Goal: Information Seeking & Learning: Learn about a topic

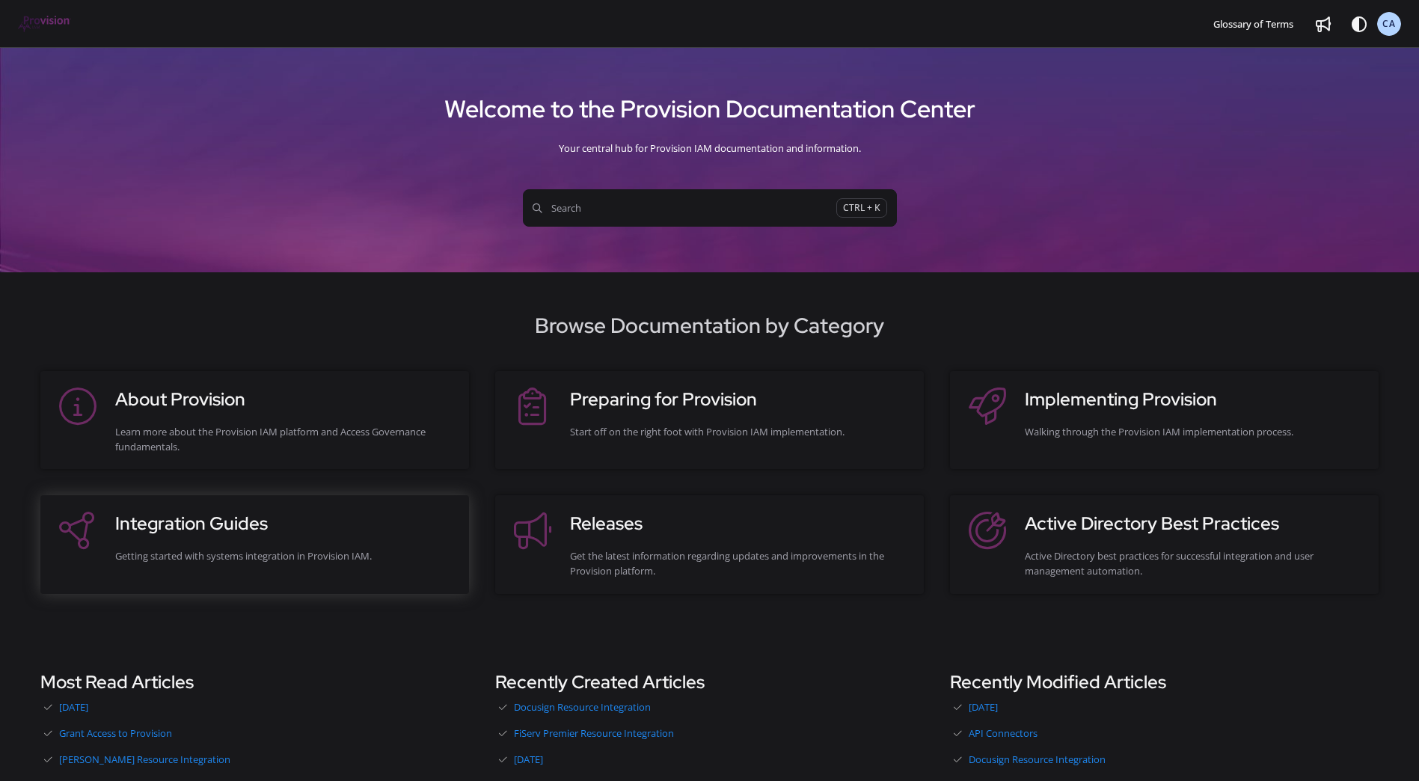
click at [222, 568] on div "Integration Guides Getting started with systems integration in Provision IAM." at bounding box center [284, 544] width 339 height 68
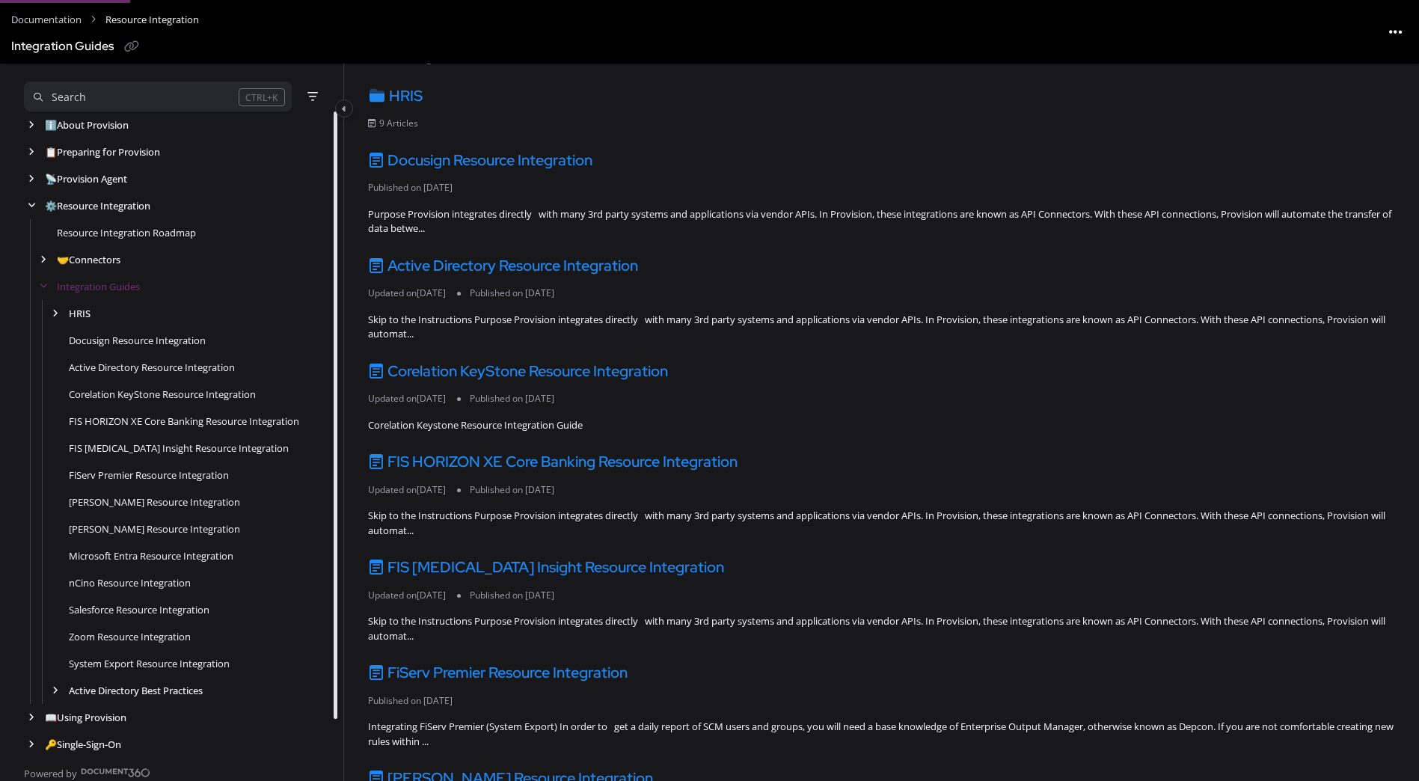
scroll to position [150, 0]
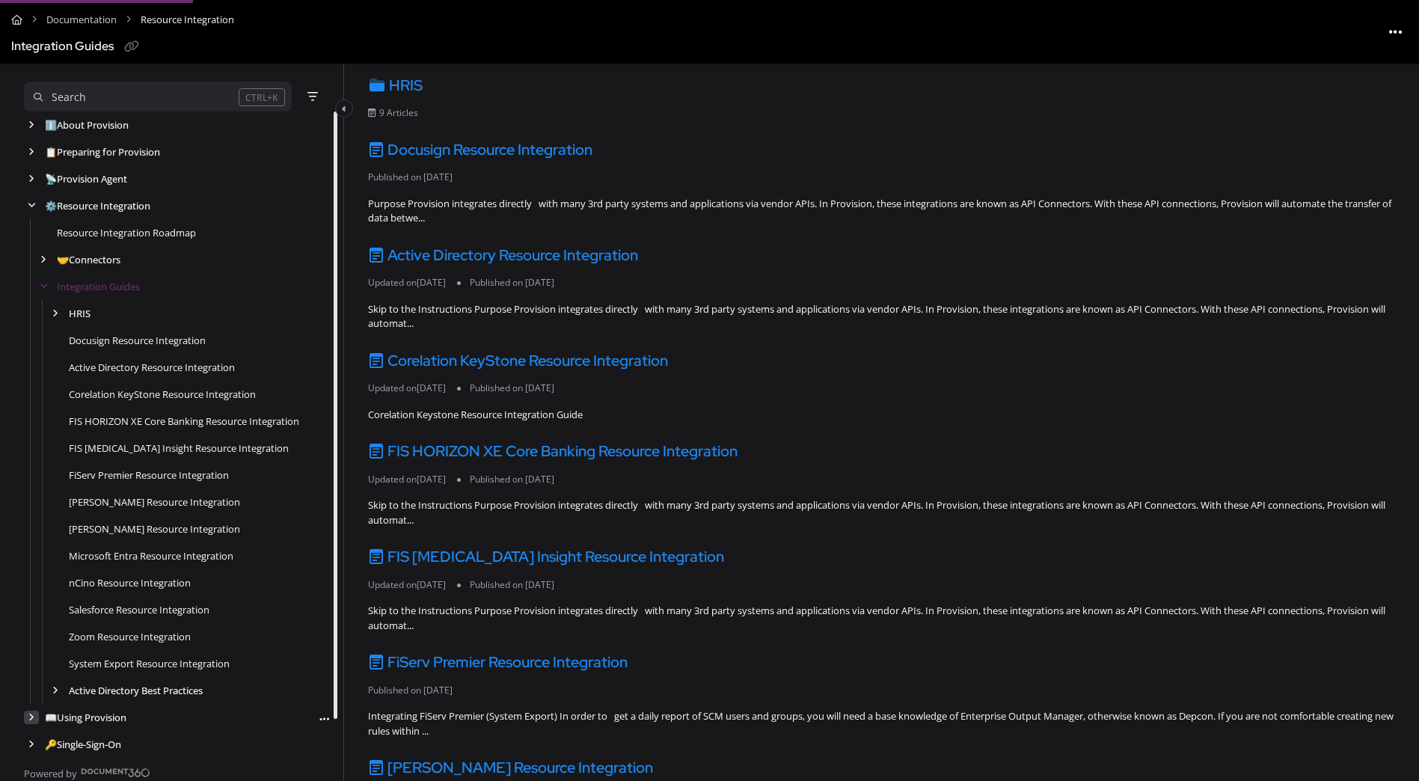
click at [28, 717] on div "arrow" at bounding box center [31, 718] width 15 height 14
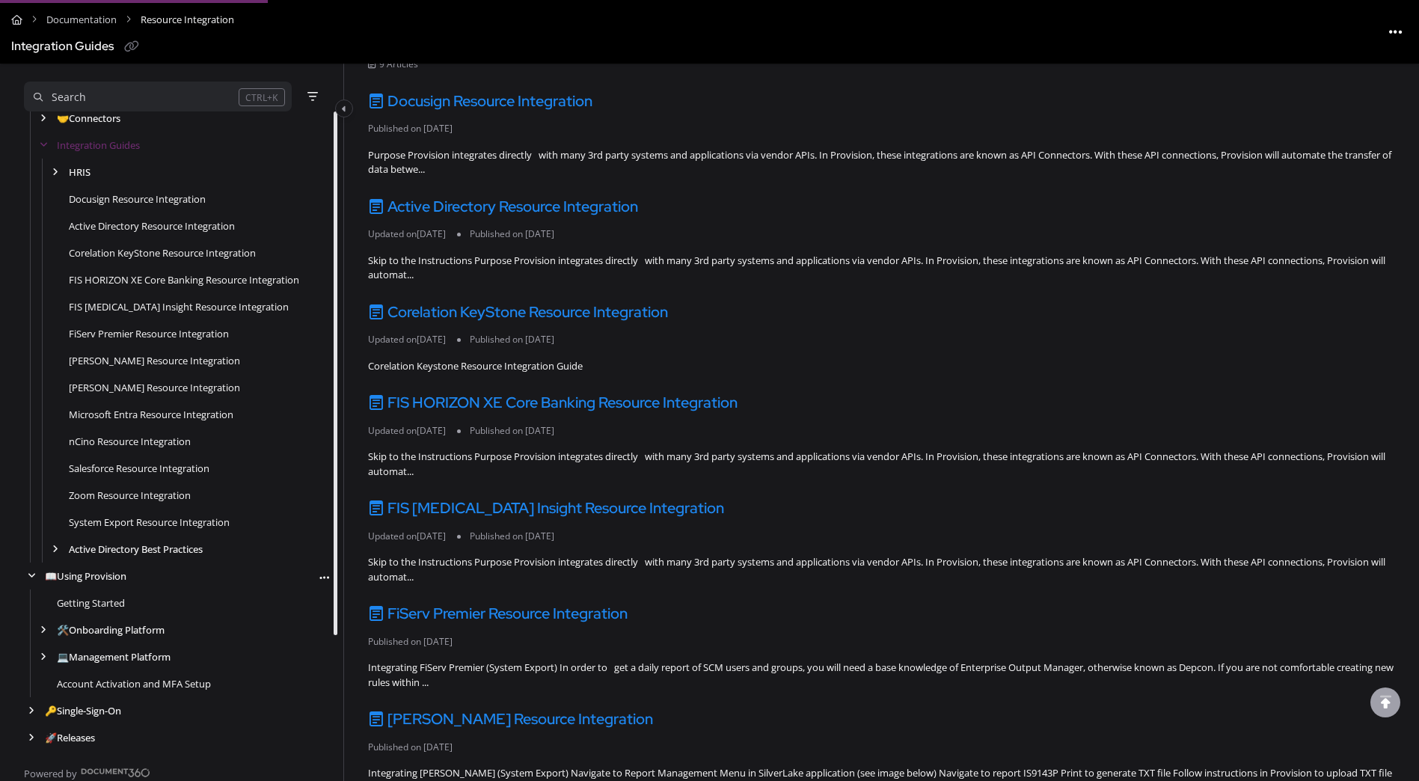
scroll to position [224, 0]
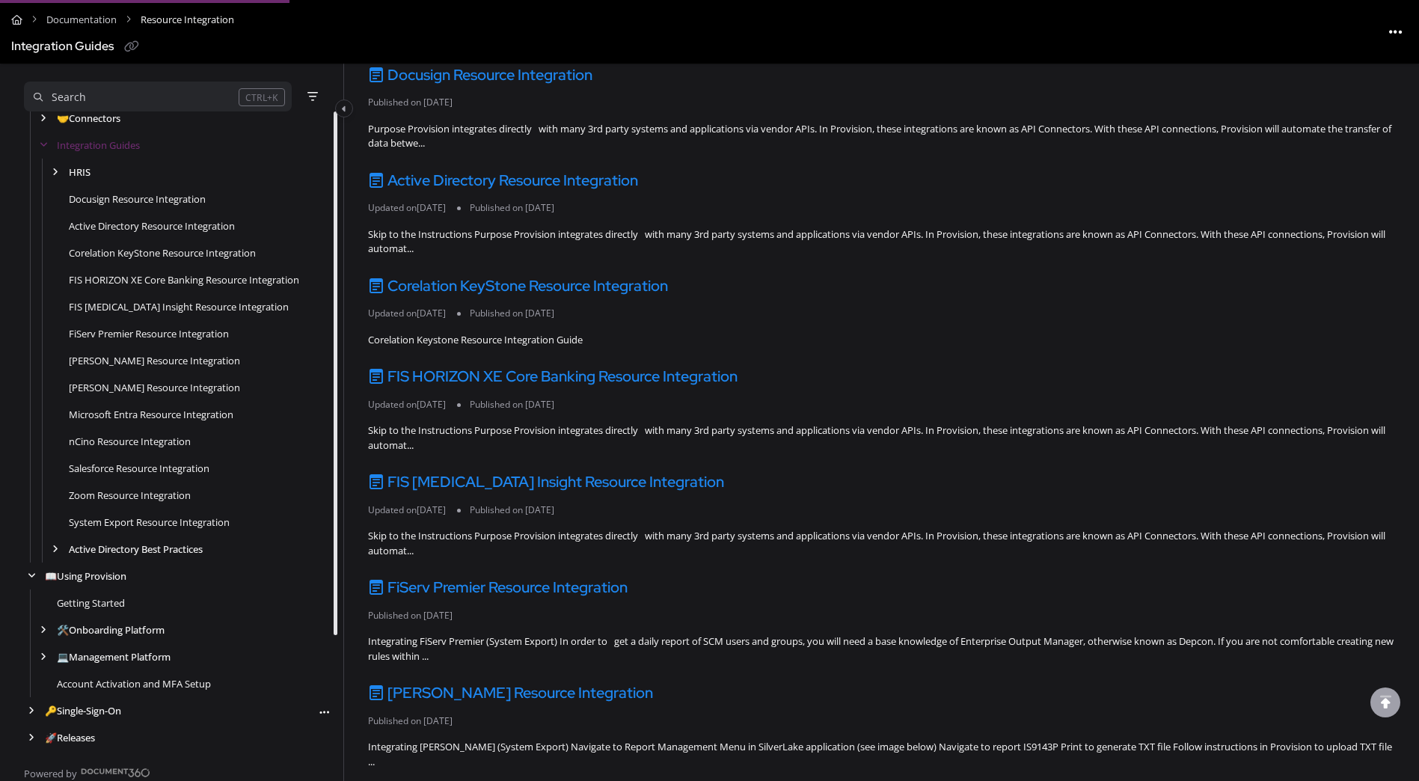
click at [31, 718] on div "🔑 Single-Sign-On Follow category Export PDF" at bounding box center [177, 710] width 307 height 27
click at [32, 709] on icon "arrow" at bounding box center [31, 710] width 6 height 9
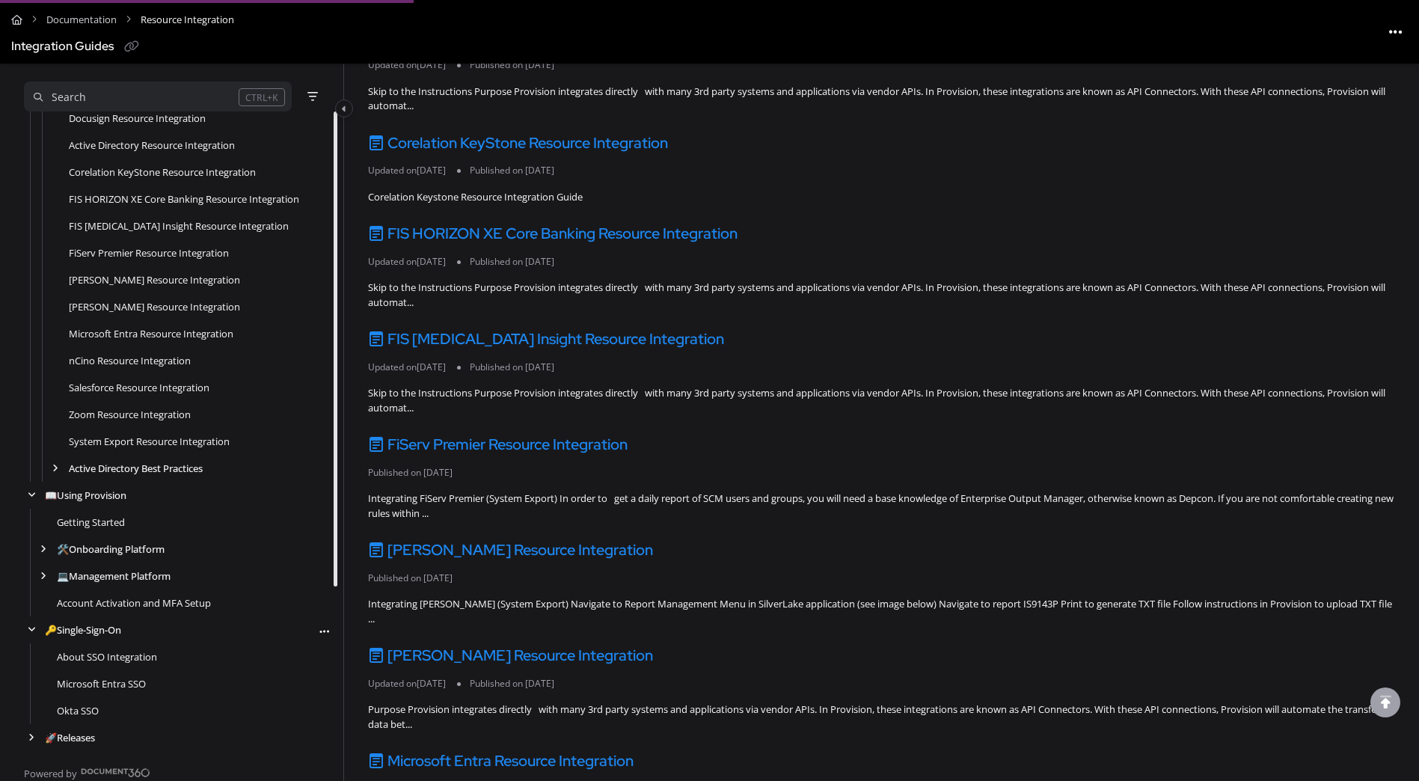
scroll to position [524, 0]
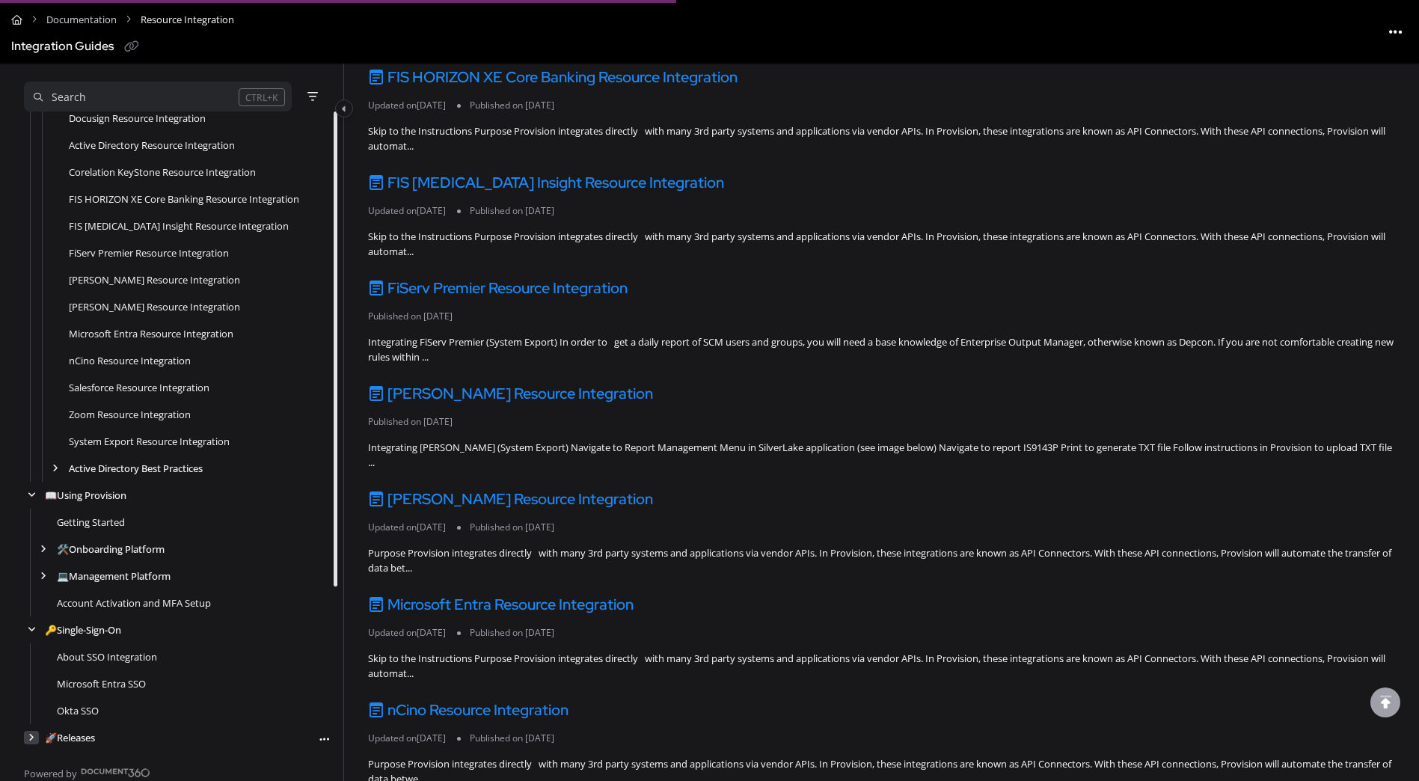
click at [32, 738] on icon "arrow" at bounding box center [31, 737] width 6 height 9
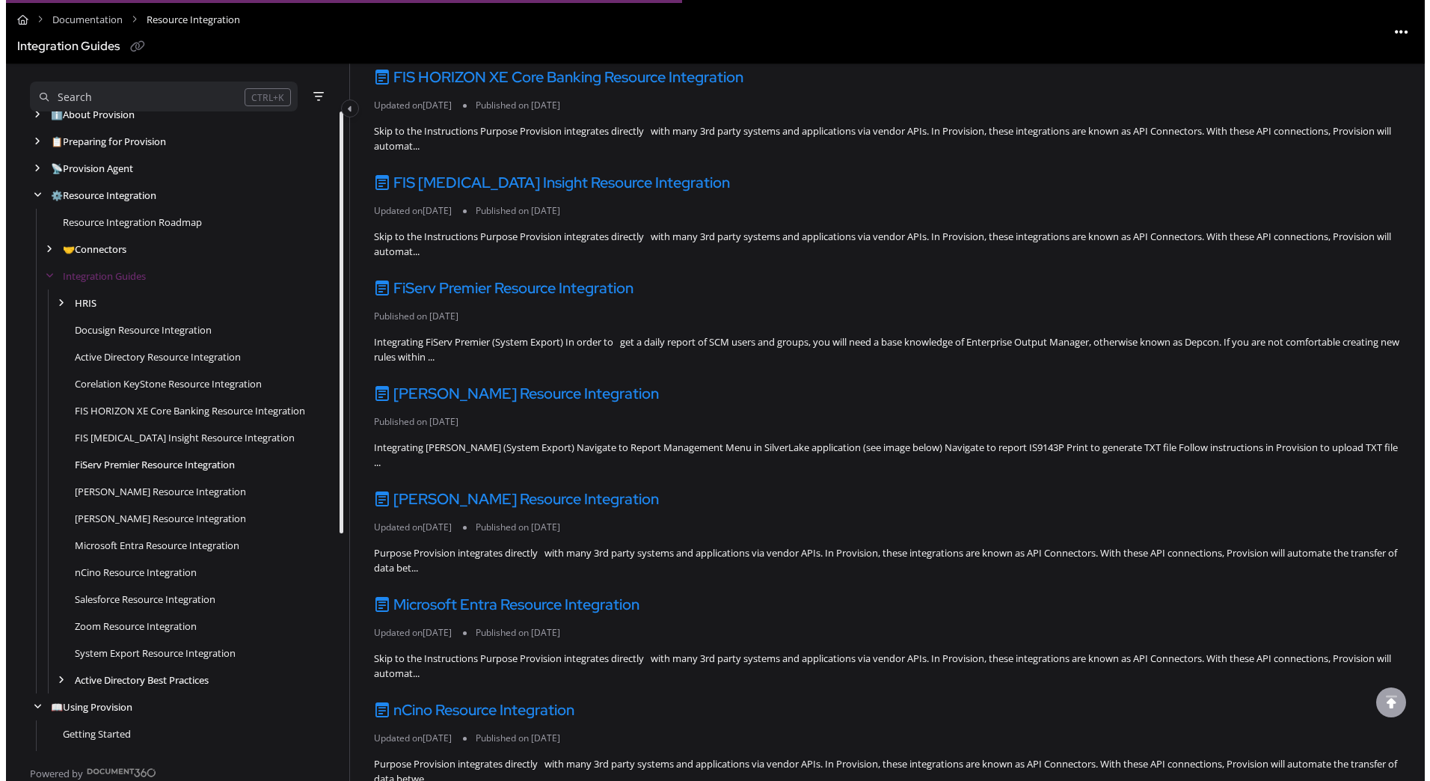
scroll to position [0, 0]
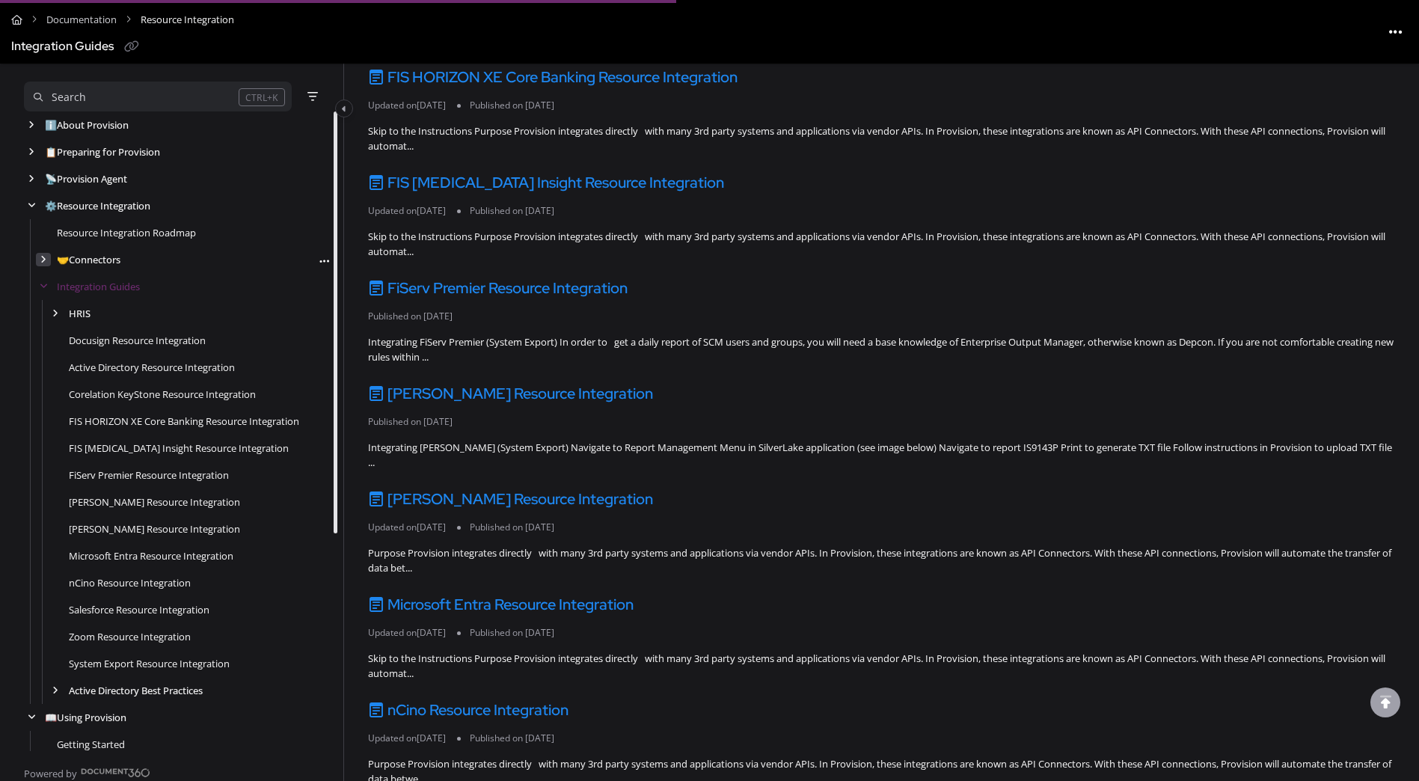
click at [43, 260] on icon "arrow" at bounding box center [43, 259] width 6 height 9
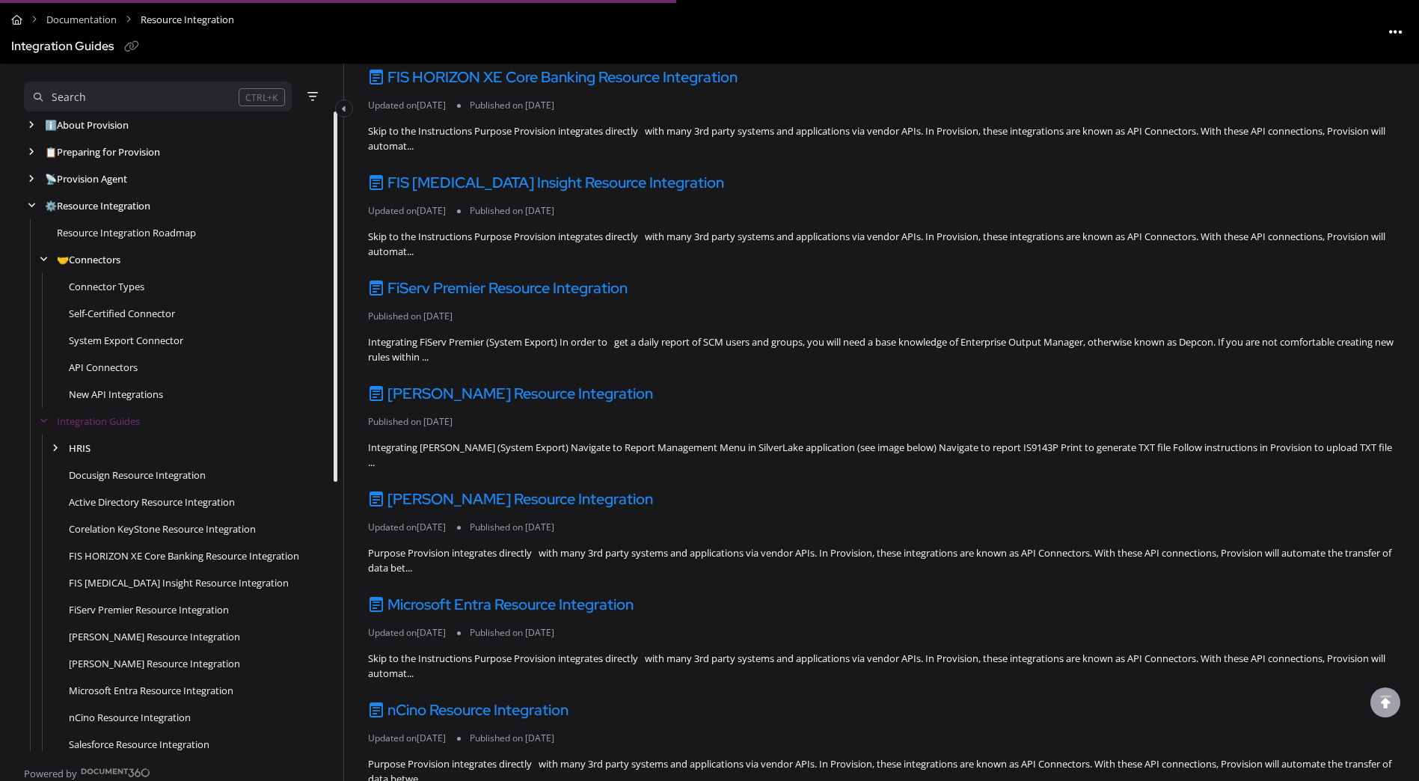
click at [91, 94] on div "Search" at bounding box center [136, 97] width 205 height 16
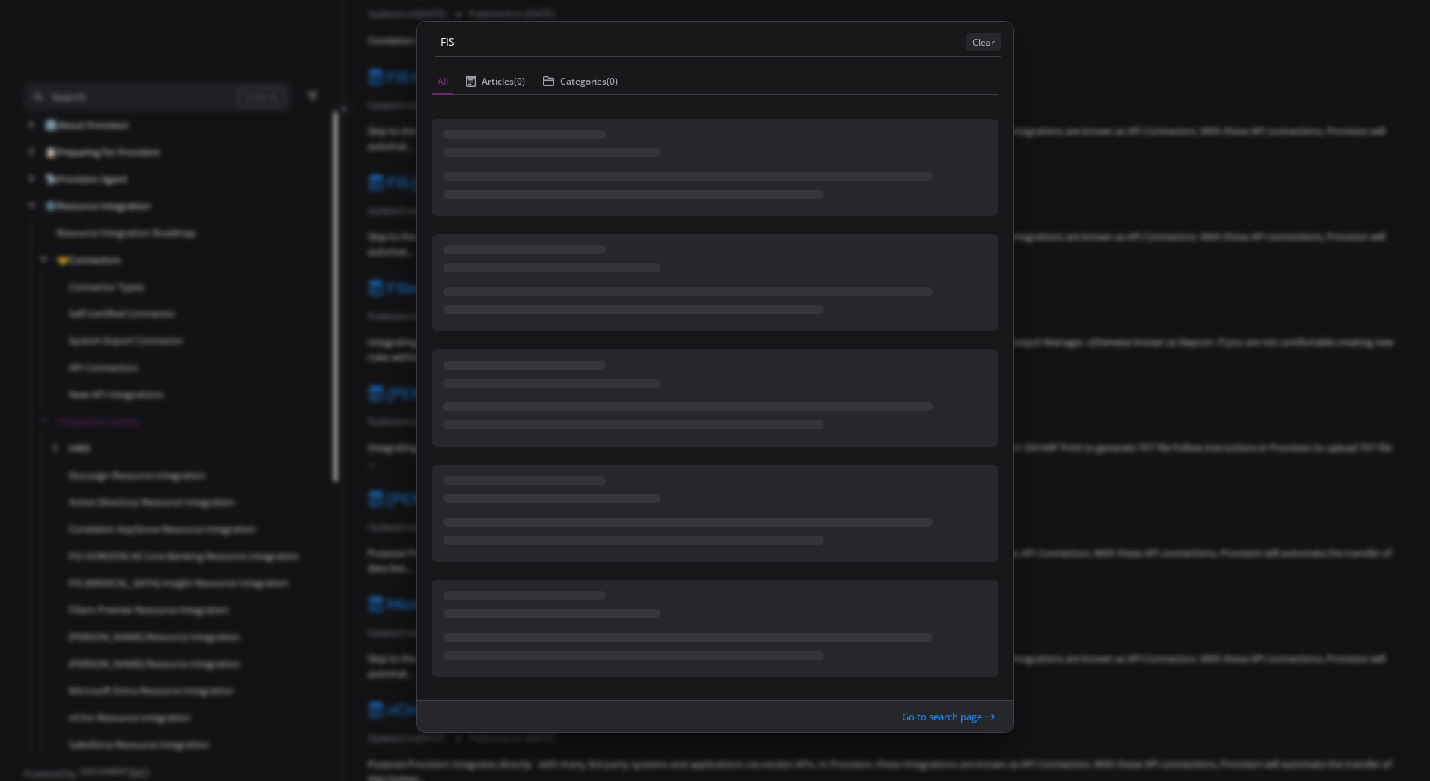
type input "FIS"
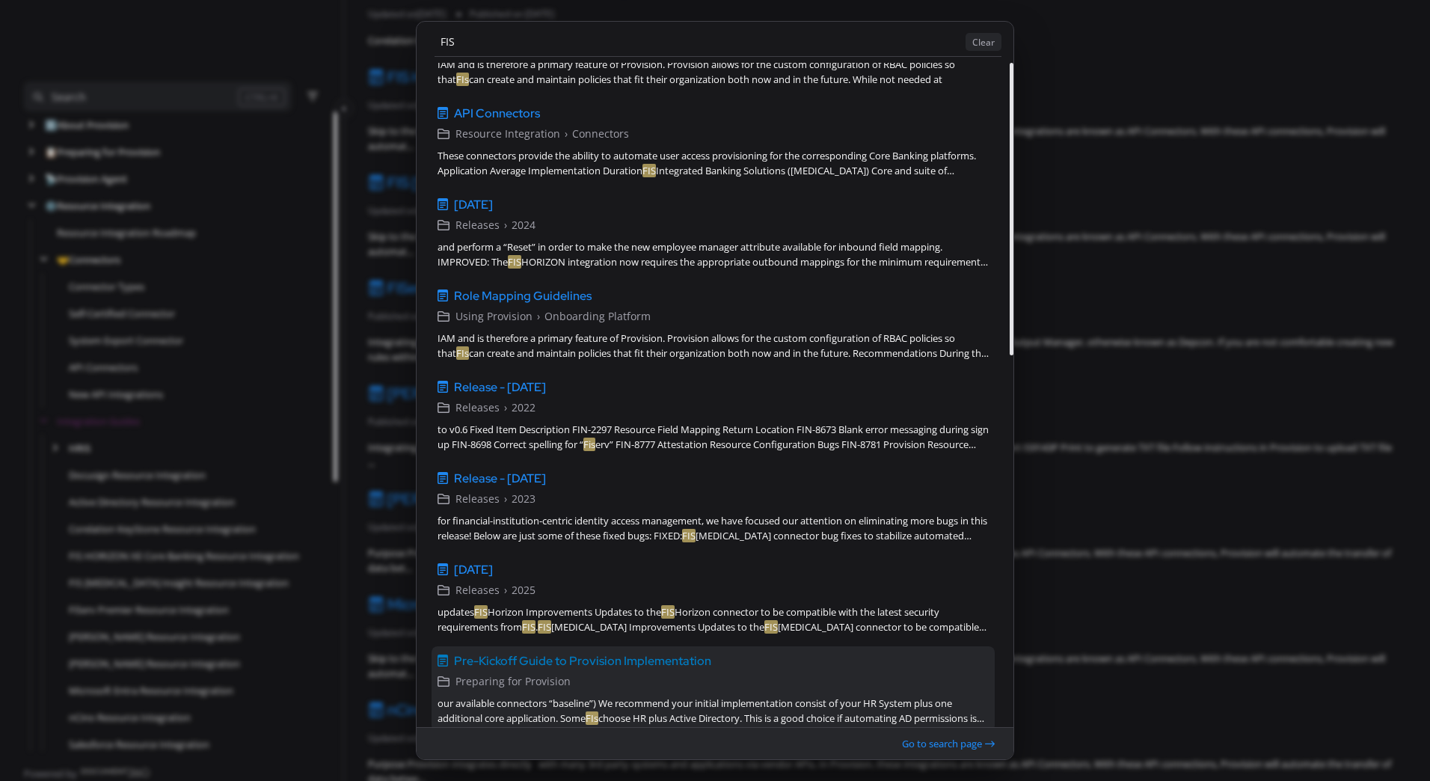
scroll to position [845, 0]
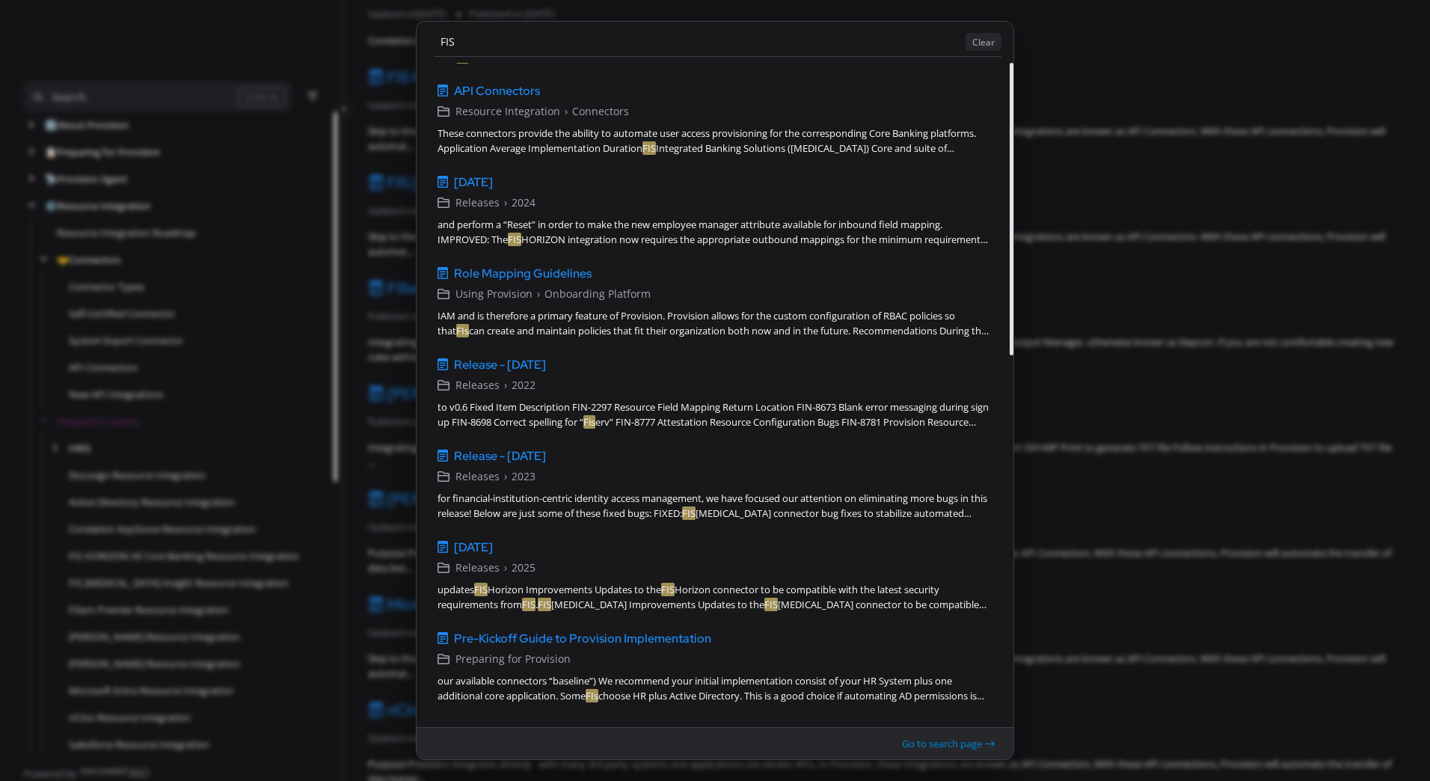
click at [935, 738] on button "Go to search page" at bounding box center [949, 743] width 94 height 16
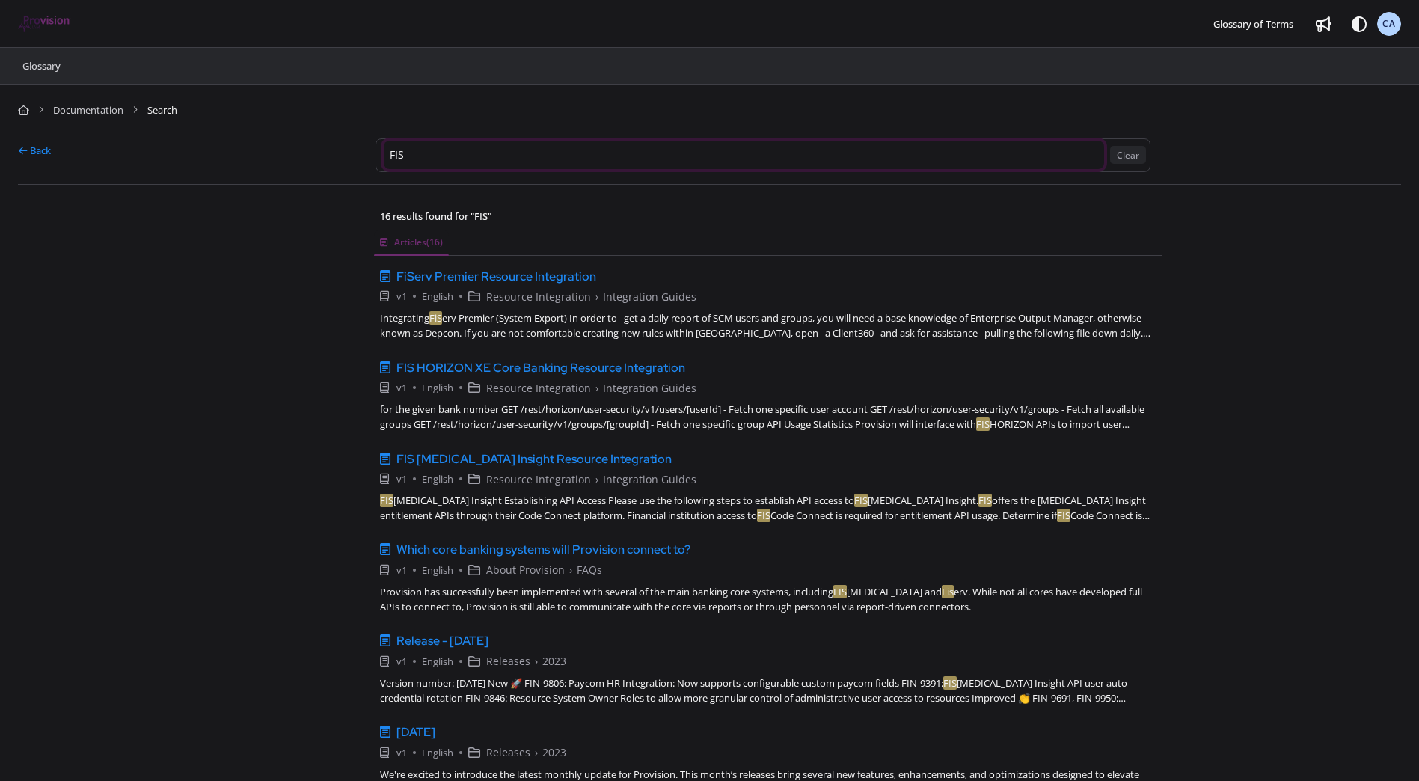
click at [459, 154] on input "FIS" at bounding box center [744, 155] width 720 height 28
drag, startPoint x: 376, startPoint y: 156, endPoint x: 363, endPoint y: 156, distance: 12.7
click at [363, 156] on div "Back FIS Clear" at bounding box center [709, 155] width 1383 height 58
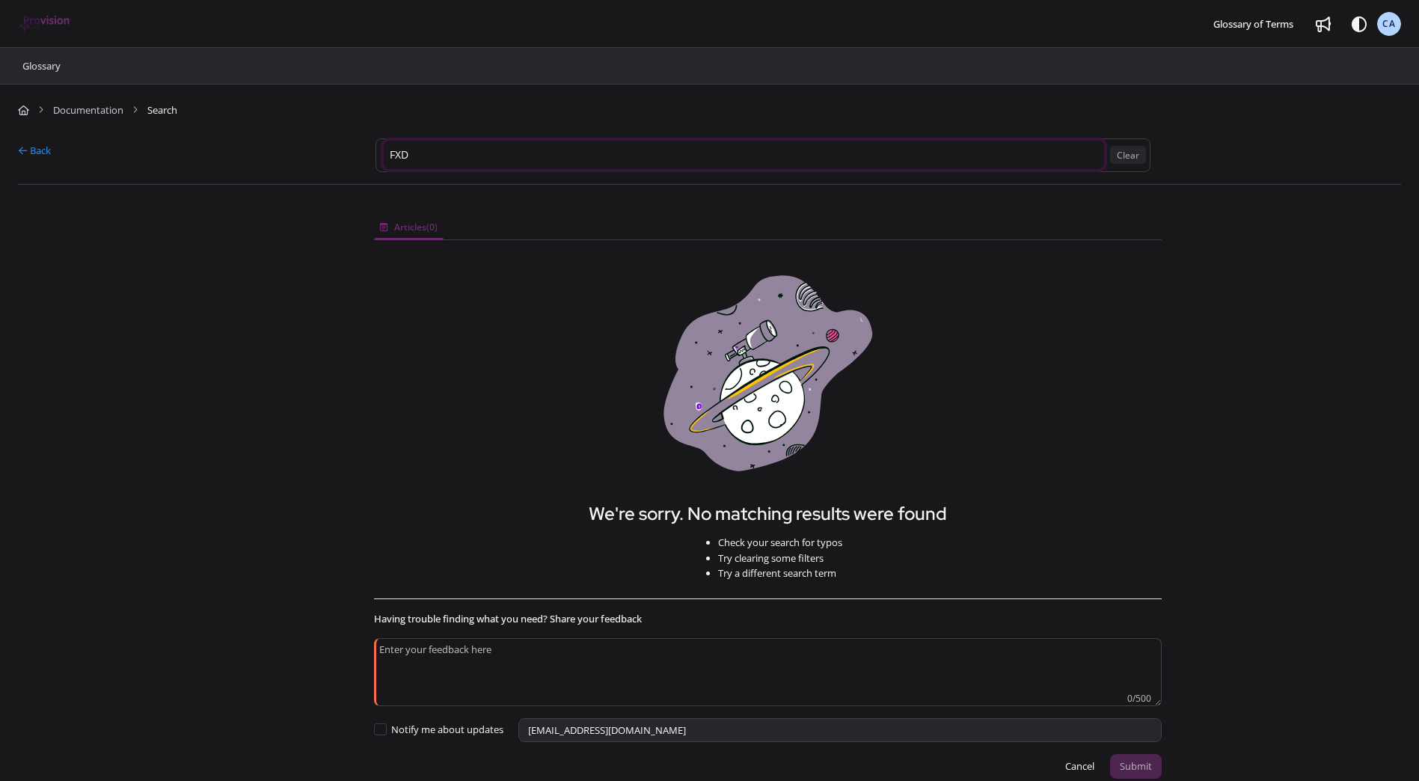
type input "FXD"
drag, startPoint x: 432, startPoint y: 152, endPoint x: 346, endPoint y: 149, distance: 86.1
click at [346, 149] on div "Back FXD Clear" at bounding box center [709, 155] width 1383 height 58
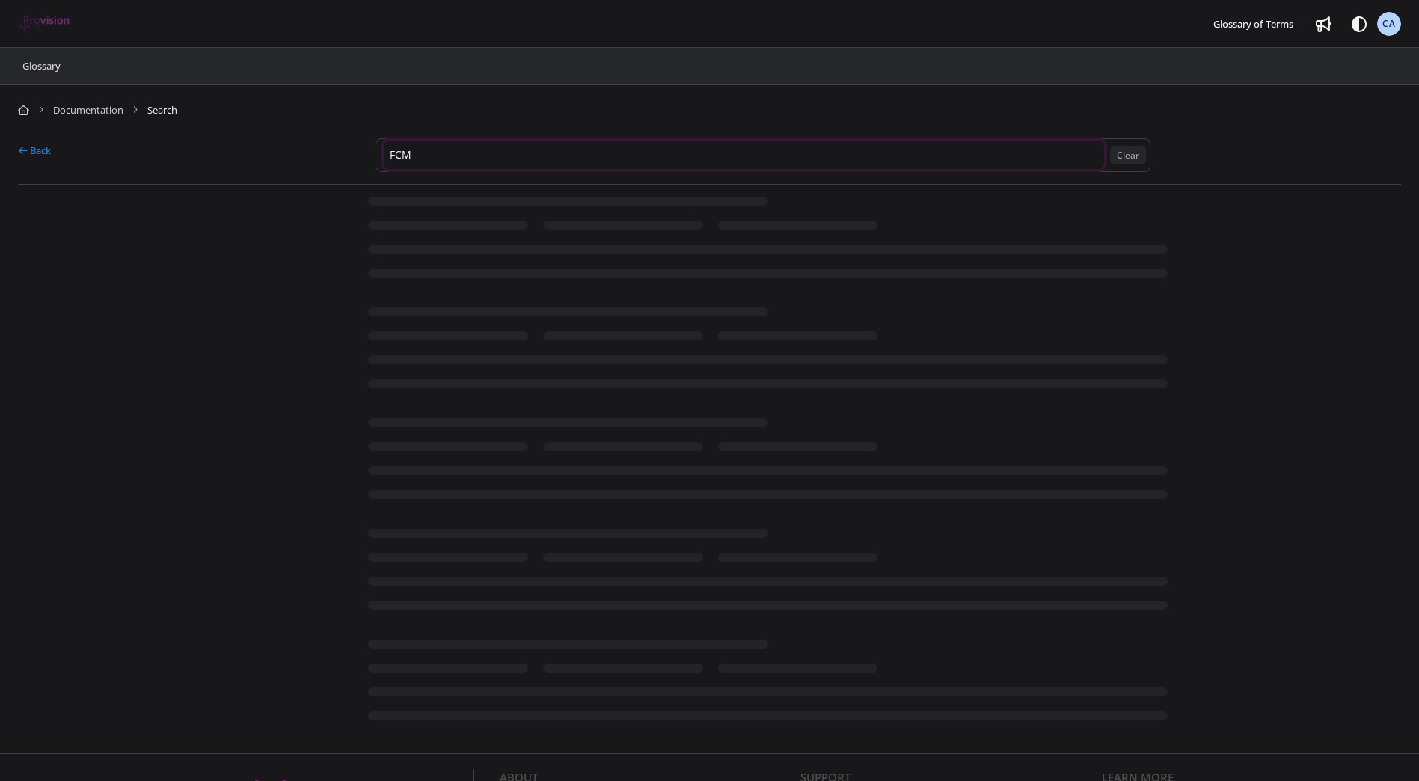
type input "FCM"
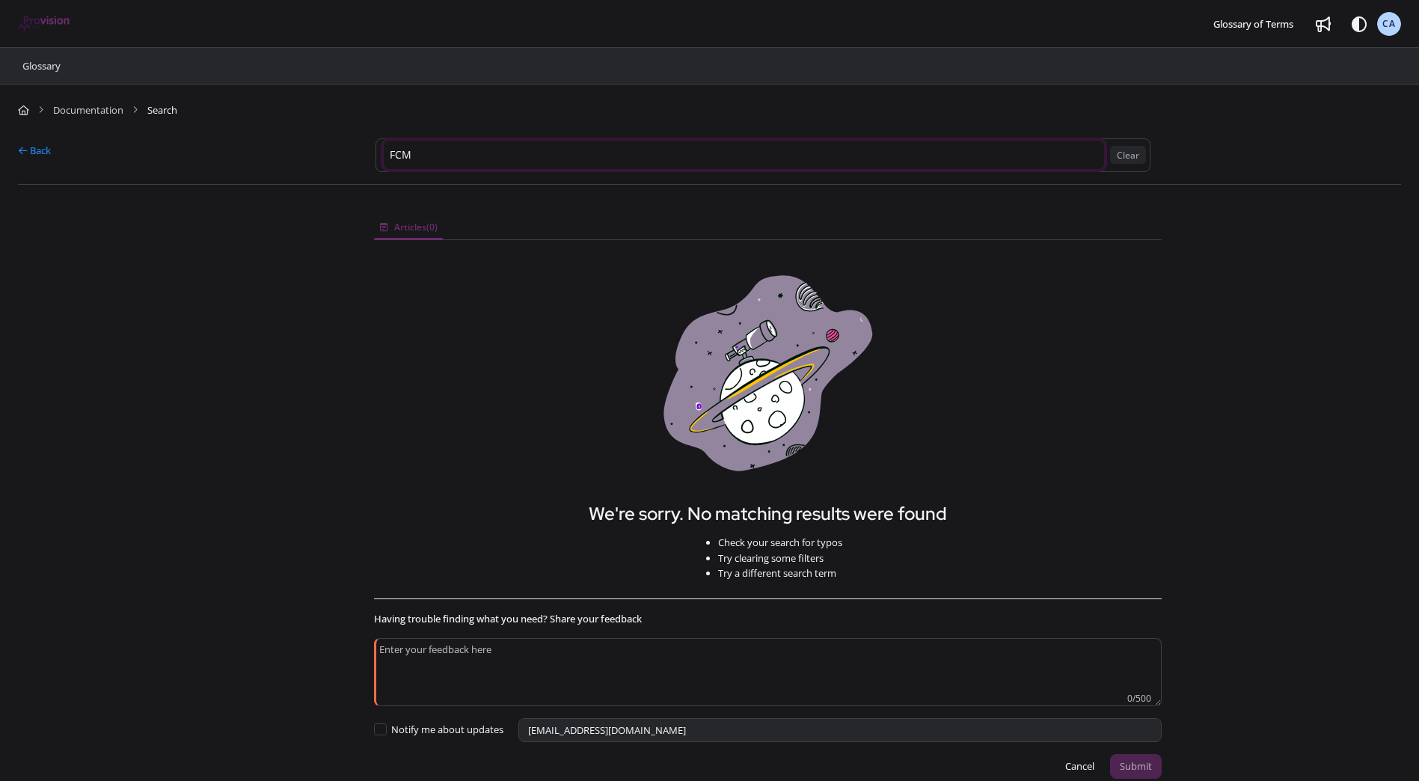
drag, startPoint x: 391, startPoint y: 151, endPoint x: 452, endPoint y: 199, distance: 77.8
click at [391, 151] on input "FCM" at bounding box center [744, 155] width 720 height 28
click at [333, 391] on div at bounding box center [184, 491] width 350 height 588
drag, startPoint x: 388, startPoint y: 158, endPoint x: 375, endPoint y: 159, distance: 13.5
click at [375, 159] on div "Back FCM Clear" at bounding box center [709, 155] width 1383 height 58
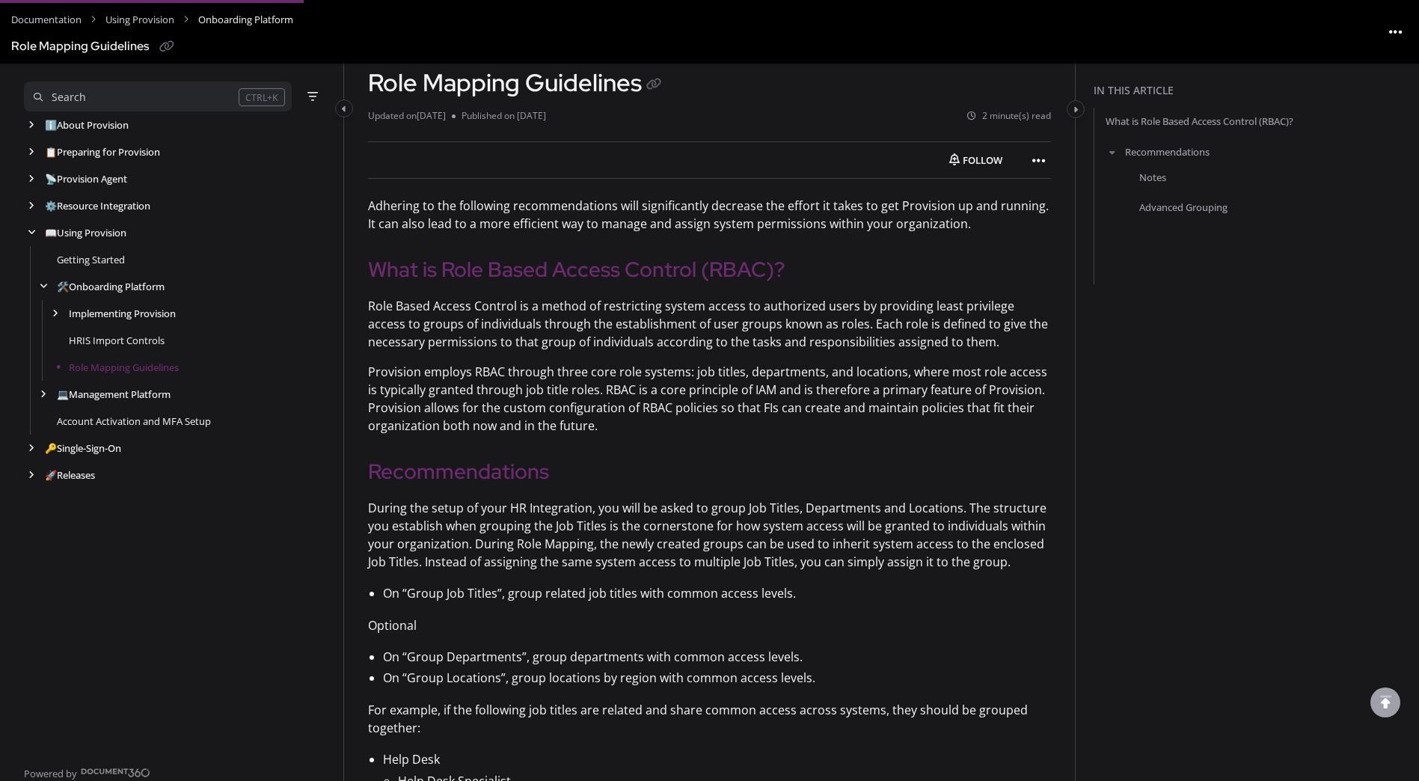
scroll to position [299, 0]
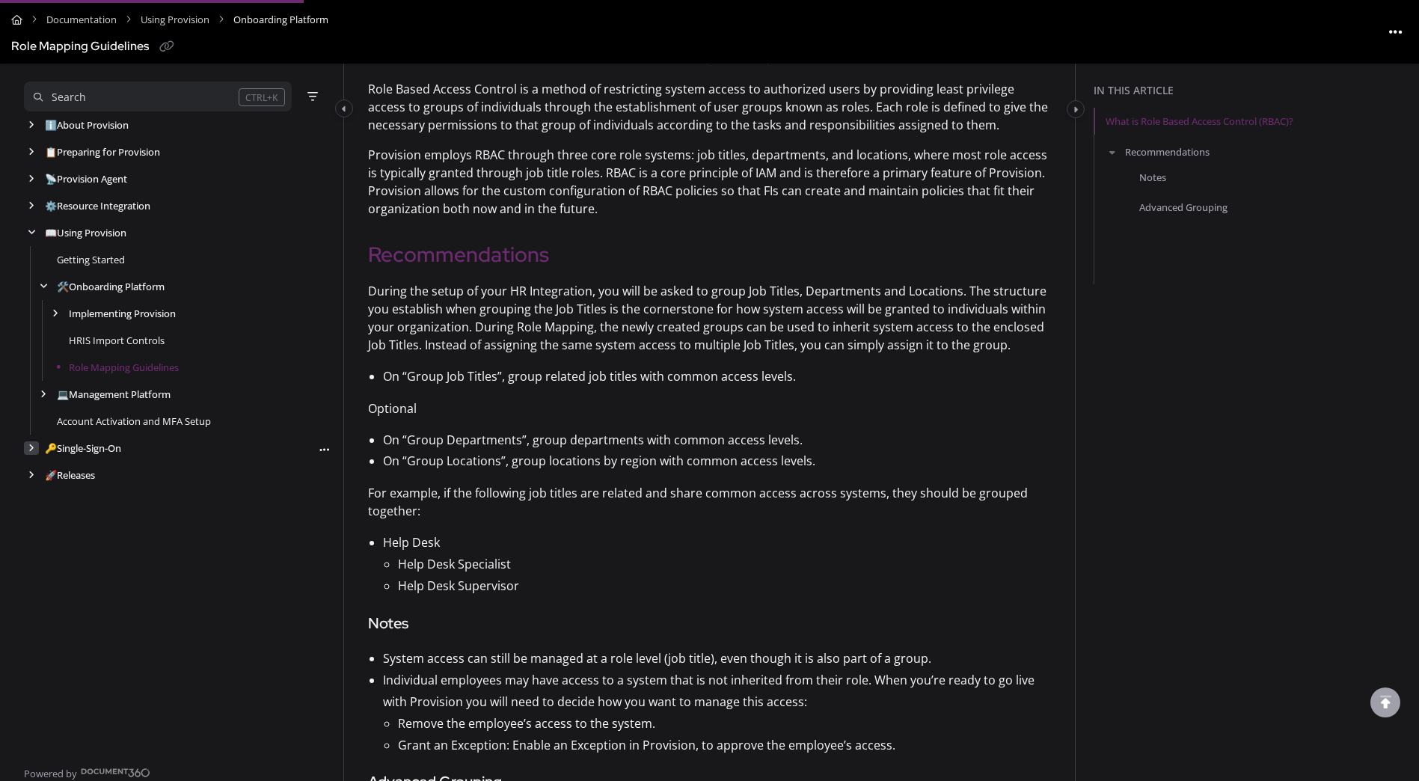
click at [34, 451] on div "arrow" at bounding box center [31, 448] width 15 height 14
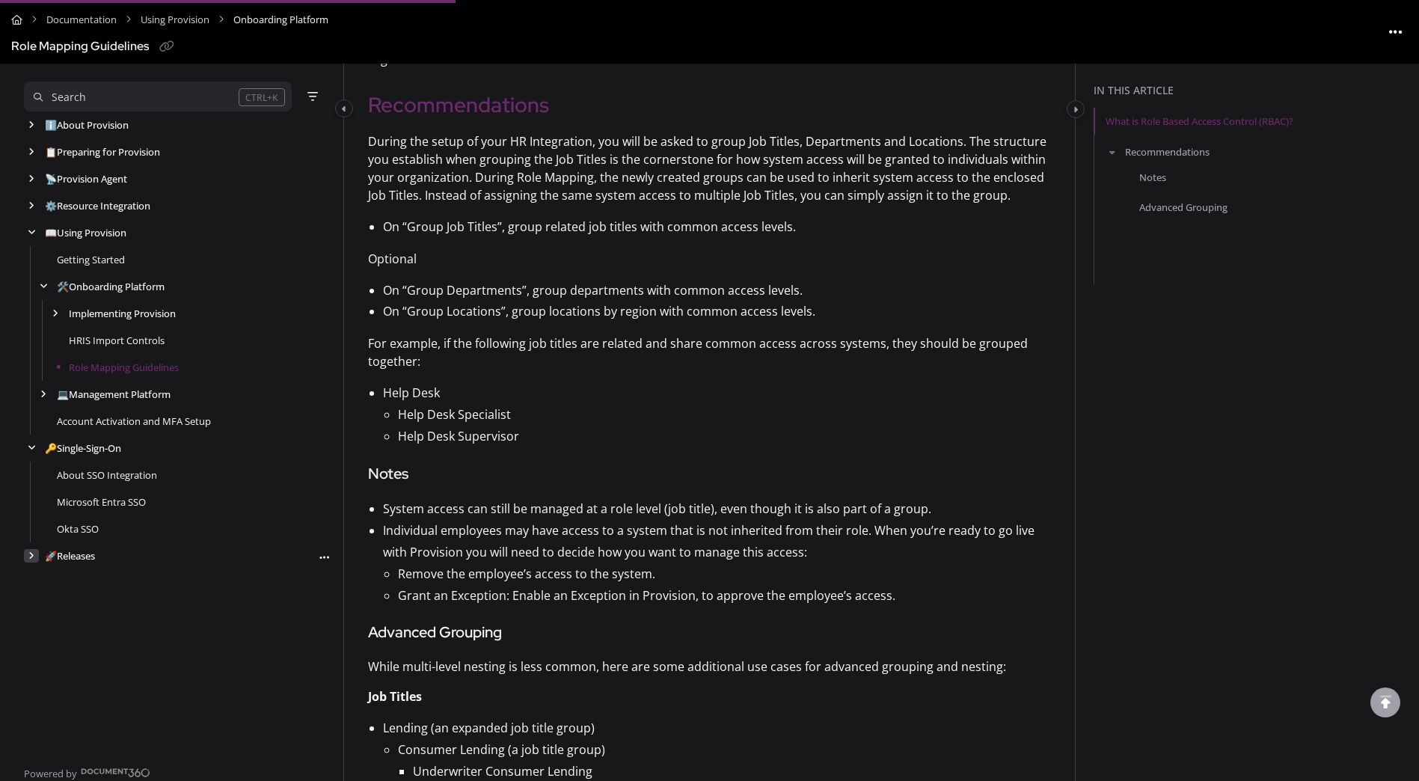
click at [29, 556] on icon "arrow" at bounding box center [31, 555] width 6 height 9
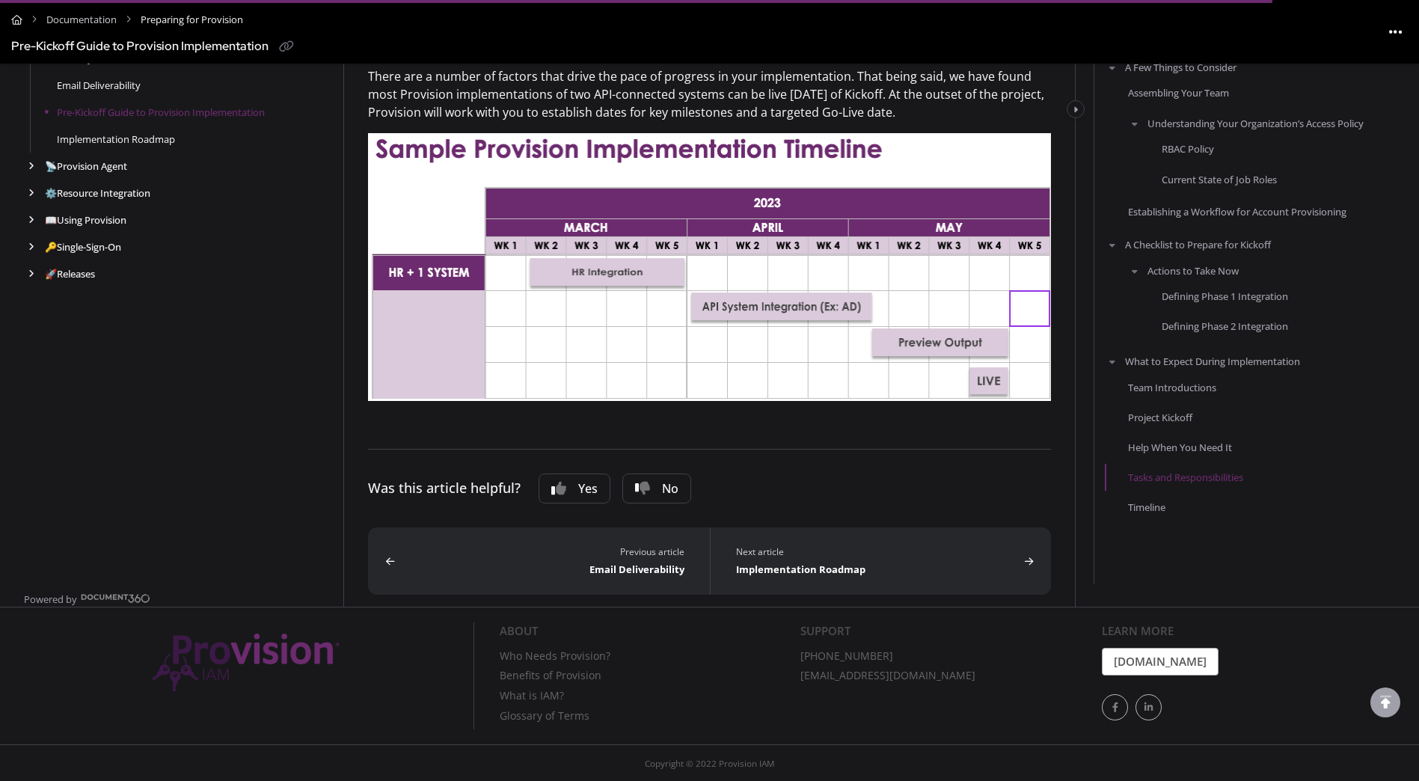
scroll to position [4154, 0]
